Goal: Transaction & Acquisition: Purchase product/service

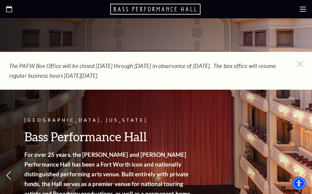
click at [9, 10] on icon "Open this option" at bounding box center [9, 9] width 6 height 6
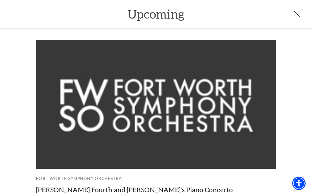
click at [291, 0] on div "Upcoming" at bounding box center [156, 14] width 312 height 28
click at [299, 12] on icon at bounding box center [297, 14] width 6 height 6
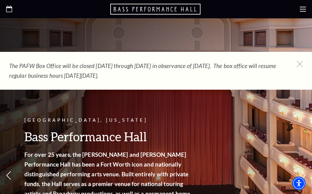
click at [300, 11] on use at bounding box center [303, 9] width 6 height 5
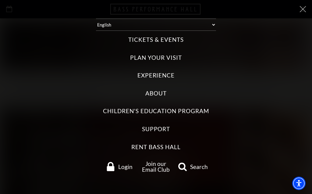
click at [181, 37] on label "Tickets & Events" at bounding box center [155, 40] width 55 height 8
click at [0, 0] on Events "Tickets & Events" at bounding box center [0, 0] width 0 height 0
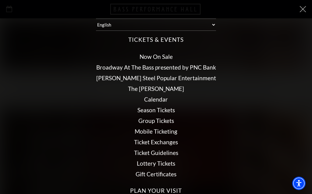
click at [167, 97] on link "Calendar" at bounding box center [156, 99] width 24 height 7
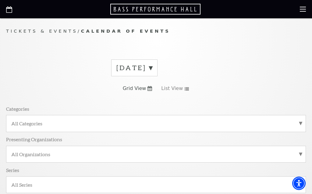
click at [152, 69] on label "August 2025" at bounding box center [134, 67] width 36 height 9
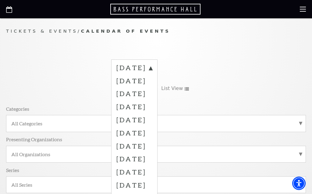
click at [152, 95] on label "October 2025" at bounding box center [134, 93] width 36 height 13
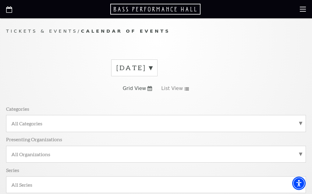
click at [152, 68] on label "August 2025" at bounding box center [134, 67] width 36 height 9
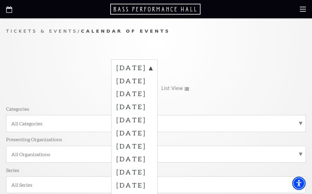
click at [152, 90] on label "October 2025" at bounding box center [134, 93] width 36 height 13
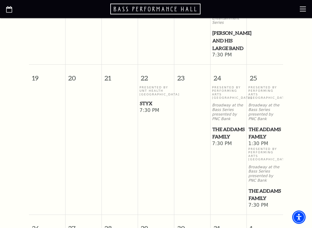
scroll to position [470, 0]
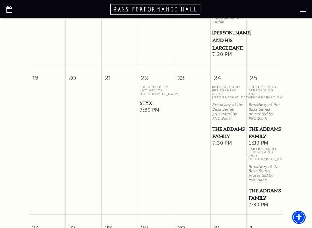
click at [159, 107] on span "Styx" at bounding box center [156, 103] width 33 height 8
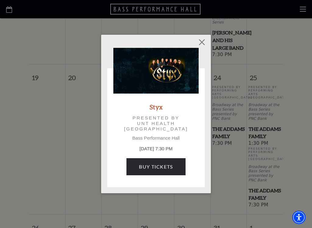
click at [170, 170] on link "Buy Tickets" at bounding box center [155, 166] width 59 height 17
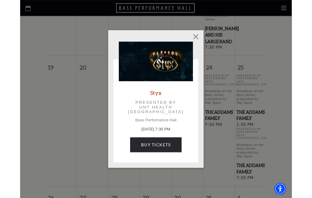
scroll to position [0, 0]
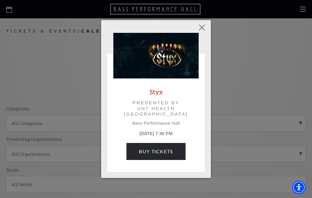
click at [165, 137] on p "October 22, 7:30 PM" at bounding box center [155, 133] width 85 height 7
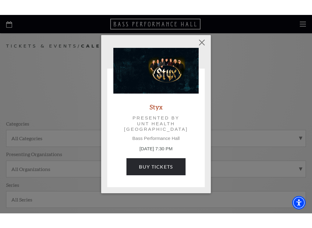
scroll to position [1, 0]
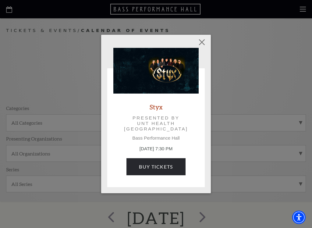
click at [160, 168] on link "Buy Tickets" at bounding box center [155, 166] width 59 height 17
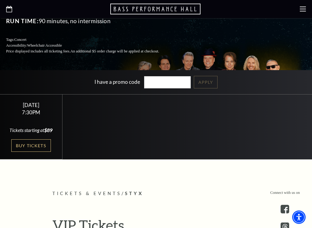
scroll to position [131, 0]
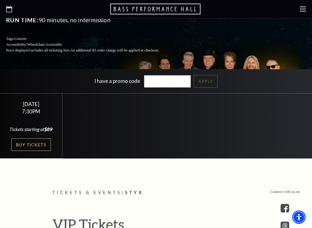
click at [43, 150] on link "Buy Tickets" at bounding box center [31, 145] width 40 height 12
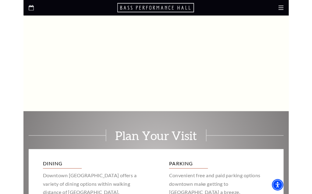
scroll to position [9, 0]
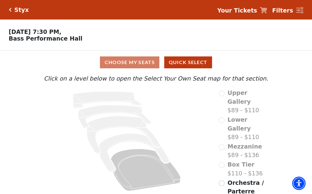
scroll to position [1, 0]
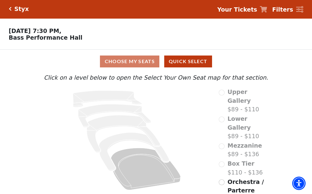
click at [244, 178] on span "Orchestra / Parterre Circle" at bounding box center [246, 190] width 36 height 24
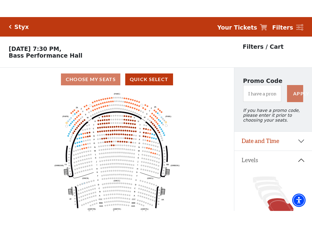
scroll to position [28, 0]
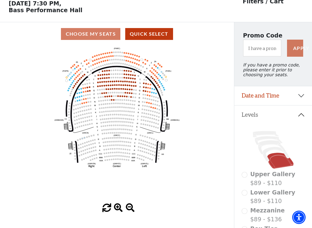
click at [279, 151] on icon at bounding box center [276, 154] width 27 height 15
click at [273, 152] on icon at bounding box center [276, 154] width 27 height 15
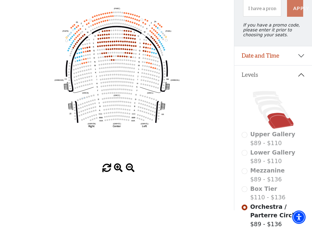
scroll to position [67, 0]
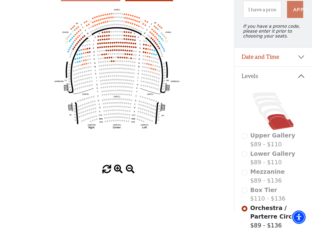
click at [277, 194] on label "Box Tier $110 - $136" at bounding box center [267, 194] width 35 height 17
click at [245, 194] on div "Box Tier $110 - $136" at bounding box center [273, 194] width 63 height 17
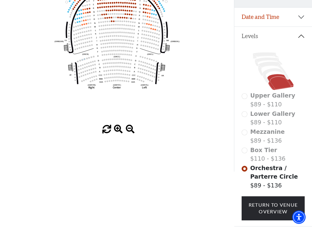
scroll to position [107, 0]
click at [263, 194] on link "Return To Venue Overview" at bounding box center [273, 208] width 63 height 24
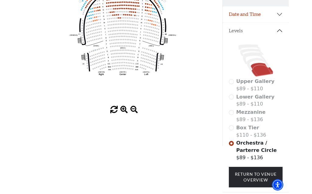
scroll to position [0, 0]
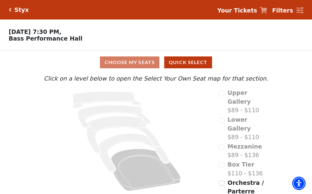
click at [231, 160] on label "Box Tier $110 - $136" at bounding box center [245, 168] width 35 height 17
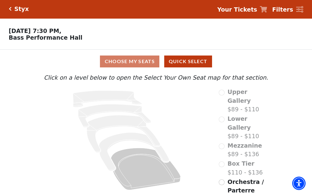
click at [247, 141] on label "Mezzanine $89 - $136" at bounding box center [245, 149] width 34 height 17
click at [243, 142] on span "Mezzanine" at bounding box center [245, 145] width 34 height 7
click at [242, 142] on span "Mezzanine" at bounding box center [245, 145] width 34 height 7
click at [234, 142] on span "Mezzanine" at bounding box center [245, 145] width 34 height 7
click at [243, 142] on span "Mezzanine" at bounding box center [245, 145] width 34 height 7
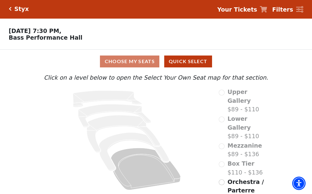
click at [244, 159] on label "Box Tier $110 - $136" at bounding box center [245, 167] width 35 height 17
click at [232, 159] on label "Box Tier $110 - $136" at bounding box center [245, 167] width 35 height 17
click at [231, 159] on label "Box Tier $110 - $136" at bounding box center [245, 167] width 35 height 17
click at [233, 142] on span "Mezzanine" at bounding box center [245, 145] width 34 height 7
click at [229, 141] on label "Mezzanine $89 - $136" at bounding box center [245, 149] width 34 height 17
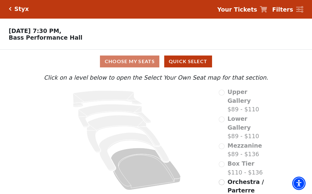
click at [235, 117] on span "Lower Gallery" at bounding box center [239, 123] width 23 height 16
click at [233, 123] on label "Lower Gallery $89 - $110" at bounding box center [248, 127] width 41 height 26
click at [243, 99] on span "Upper Gallery" at bounding box center [239, 96] width 23 height 16
click at [248, 178] on span "Orchestra / Parterre Circle" at bounding box center [246, 190] width 36 height 24
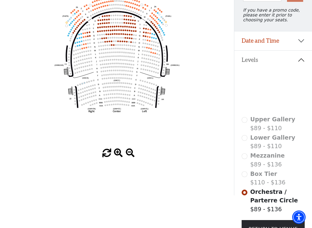
scroll to position [87, 0]
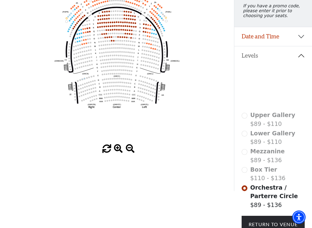
click at [249, 171] on div "Box Tier $110 - $136" at bounding box center [273, 173] width 63 height 17
click at [251, 171] on span "Box Tier" at bounding box center [263, 169] width 27 height 7
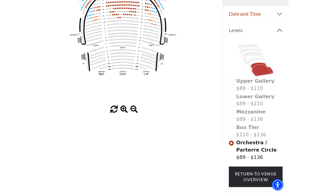
scroll to position [178, 0]
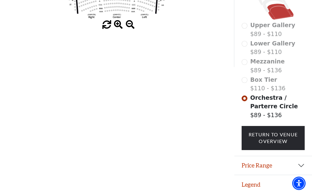
click at [271, 140] on link "Return To Venue Overview" at bounding box center [273, 138] width 63 height 24
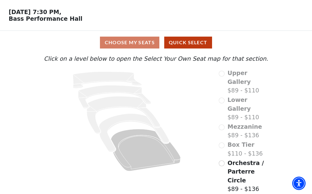
scroll to position [1, 0]
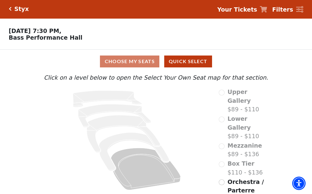
click at [232, 160] on span "Box Tier" at bounding box center [241, 163] width 27 height 7
click at [229, 160] on span "Box Tier" at bounding box center [241, 163] width 27 height 7
click at [228, 160] on span "Box Tier" at bounding box center [241, 163] width 27 height 7
click at [226, 159] on div "Box Tier $110 - $136" at bounding box center [241, 167] width 44 height 17
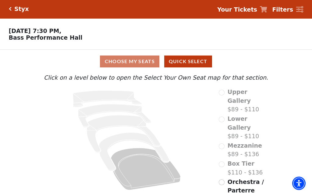
click at [227, 159] on div "Box Tier $110 - $136" at bounding box center [241, 167] width 44 height 17
click at [229, 142] on span "Mezzanine" at bounding box center [245, 145] width 34 height 7
click at [231, 142] on span "Mezzanine" at bounding box center [245, 145] width 34 height 7
click at [149, 166] on icon "Orchestra / Parterre Circle - Seats Available: 286" at bounding box center [146, 169] width 70 height 42
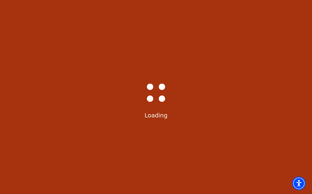
scroll to position [0, 0]
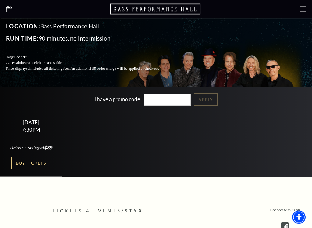
scroll to position [114, 0]
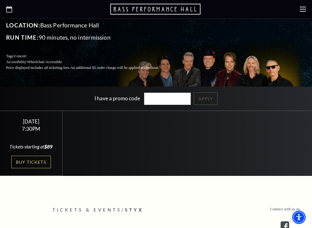
click at [37, 163] on link "Buy Tickets" at bounding box center [31, 162] width 40 height 12
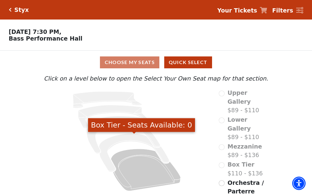
click at [136, 140] on icon "Box Tier - Seats Available: 0" at bounding box center [134, 152] width 70 height 38
click at [103, 131] on icon at bounding box center [126, 140] width 167 height 105
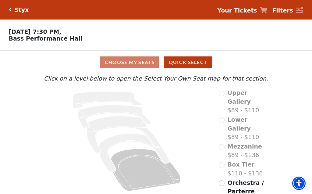
click at [117, 123] on icon "Mezzanine - Seats Available: 0" at bounding box center [123, 134] width 73 height 37
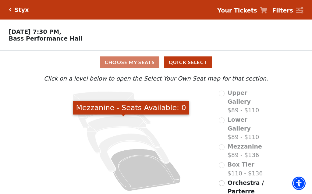
click at [113, 123] on icon "Mezzanine - Seats Available: 0" at bounding box center [123, 134] width 73 height 37
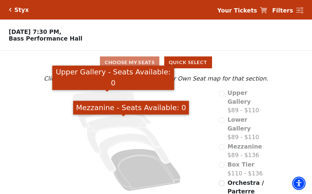
click at [119, 93] on icon "Upper Gallery - Seats Available: 0" at bounding box center [107, 99] width 69 height 16
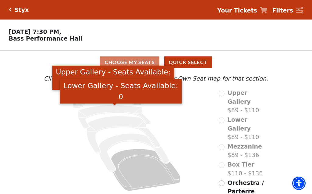
click at [123, 109] on icon "Lower Gallery - Seats Available: 0" at bounding box center [114, 116] width 73 height 23
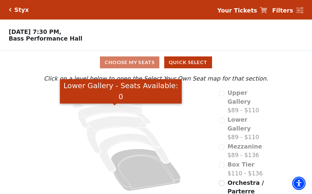
scroll to position [1, 0]
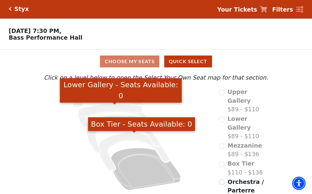
click at [143, 136] on icon "Box Tier - Seats Available: 0" at bounding box center [134, 152] width 70 height 38
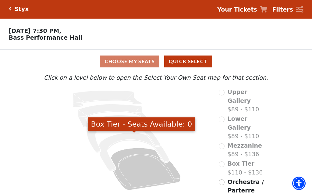
click at [251, 177] on label "Orchestra / Parterre Circle $89 - $136" at bounding box center [248, 194] width 41 height 35
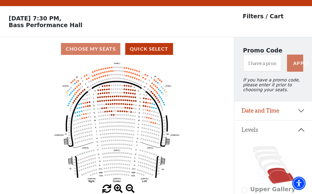
scroll to position [28, 0]
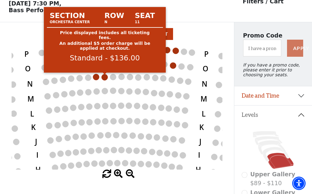
click at [108, 78] on circle at bounding box center [105, 77] width 6 height 6
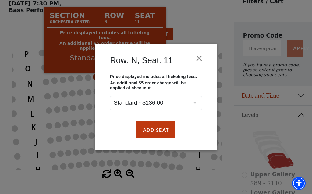
click at [205, 14] on div "Row: N, Seat: 11 Price displayed includes all ticketing fees. An additional $5 …" at bounding box center [156, 97] width 312 height 194
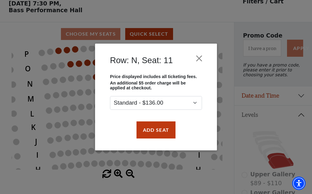
click at [202, 60] on button "Close" at bounding box center [200, 58] width 12 height 12
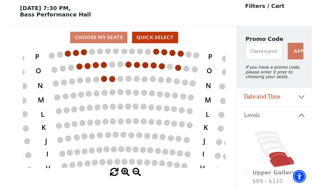
scroll to position [34, 0]
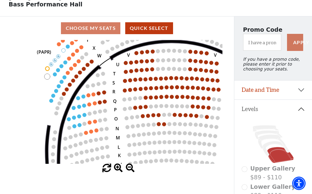
click at [158, 77] on circle at bounding box center [156, 79] width 4 height 4
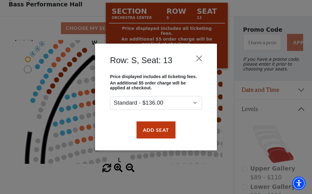
click at [202, 61] on button "Close" at bounding box center [200, 58] width 12 height 12
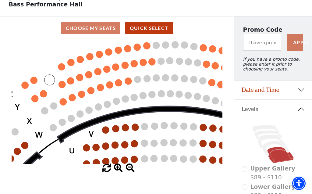
click at [120, 99] on circle at bounding box center [116, 101] width 7 height 7
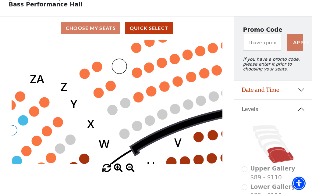
click at [115, 87] on circle at bounding box center [111, 86] width 10 height 10
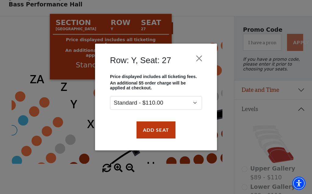
click at [217, 13] on div "Row: Y, Seat: 27 Price displayed includes all ticketing fees. An additional $5 …" at bounding box center [156, 97] width 312 height 194
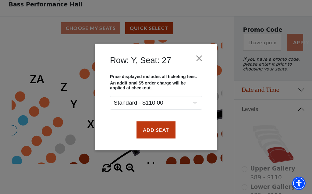
click at [198, 57] on button "Close" at bounding box center [200, 58] width 12 height 12
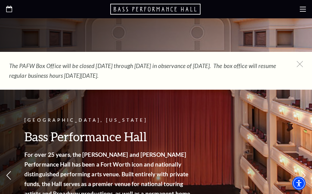
click at [7, 9] on icon "Open this option" at bounding box center [9, 9] width 6 height 6
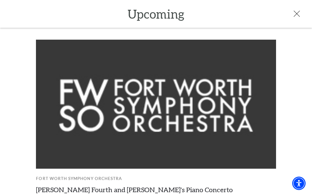
click at [295, 12] on icon at bounding box center [297, 14] width 6 height 6
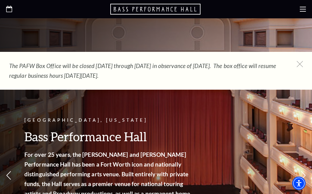
click at [302, 9] on use at bounding box center [303, 9] width 6 height 5
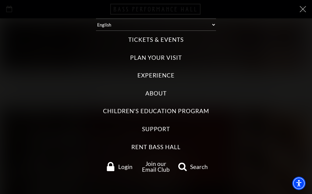
click at [178, 34] on div "Tickets & Events Now On Sale Broadway At The Bass presented by PNC Bank Irwin S…" at bounding box center [156, 104] width 300 height 146
click at [174, 42] on label "Tickets & Events" at bounding box center [155, 40] width 55 height 8
click at [0, 0] on Events "Tickets & Events" at bounding box center [0, 0] width 0 height 0
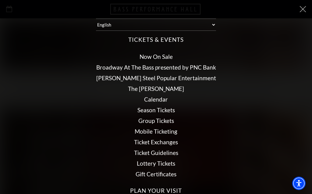
click at [167, 99] on link "Calendar" at bounding box center [156, 99] width 24 height 7
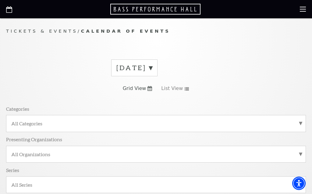
click at [152, 71] on label "[DATE]" at bounding box center [134, 67] width 36 height 9
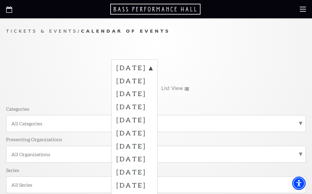
click at [152, 111] on label "[DATE]" at bounding box center [134, 106] width 36 height 13
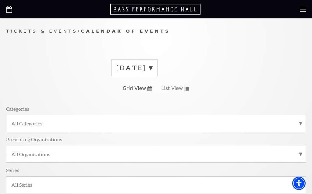
click at [152, 72] on label "[DATE]" at bounding box center [134, 67] width 36 height 9
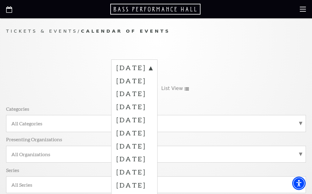
click at [152, 117] on label "[DATE]" at bounding box center [134, 119] width 36 height 13
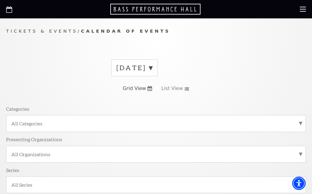
click at [152, 64] on label "[DATE]" at bounding box center [134, 67] width 36 height 9
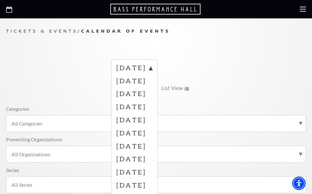
click at [152, 133] on label "January 2026" at bounding box center [134, 132] width 36 height 13
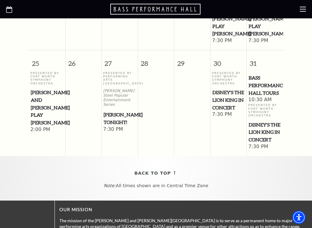
scroll to position [535, 0]
click at [116, 126] on span "[PERSON_NAME] Tonight!" at bounding box center [120, 118] width 33 height 15
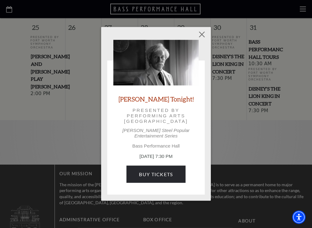
scroll to position [572, 0]
click at [172, 175] on link "Buy Tickets" at bounding box center [155, 174] width 59 height 17
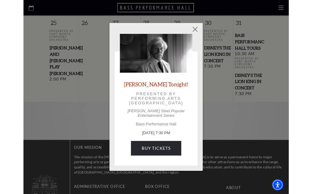
scroll to position [0, 0]
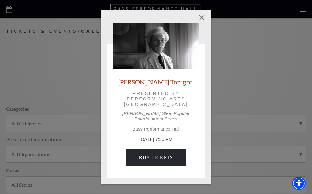
click at [203, 19] on button "Close" at bounding box center [202, 18] width 12 height 12
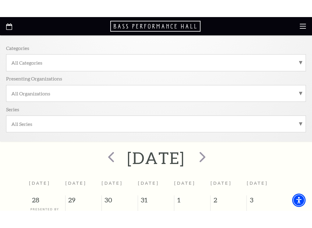
scroll to position [84, 0]
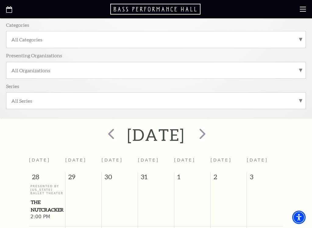
click at [211, 135] on span "next" at bounding box center [202, 133] width 17 height 17
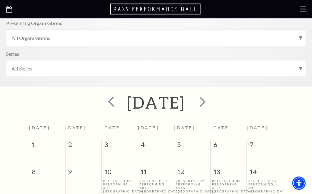
scroll to position [107, 0]
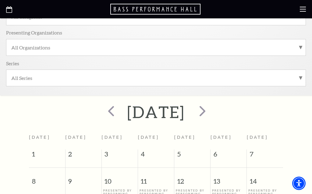
click at [211, 112] on span "next" at bounding box center [202, 110] width 17 height 17
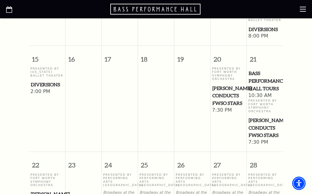
scroll to position [380, 0]
